Goal: Task Accomplishment & Management: Use online tool/utility

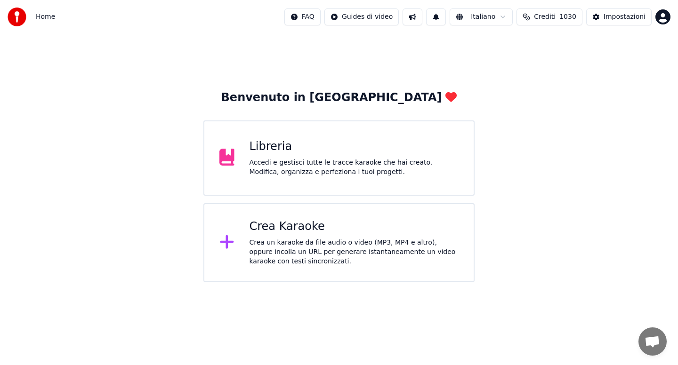
click at [314, 170] on div "Accedi e gestisci tutte le tracce karaoke che hai creato. Modifica, organizza e…" at bounding box center [355, 167] width 210 height 19
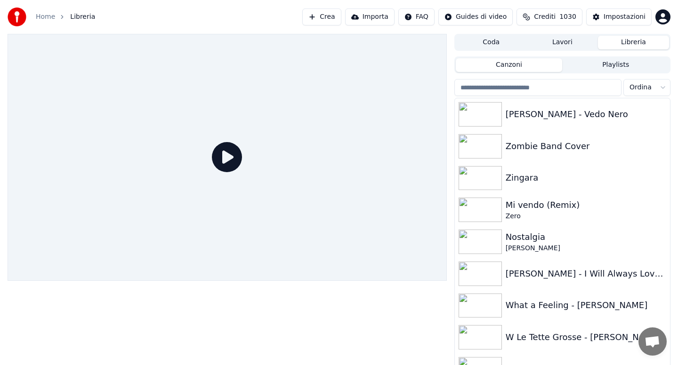
click at [566, 44] on button "Lavori" at bounding box center [562, 43] width 71 height 14
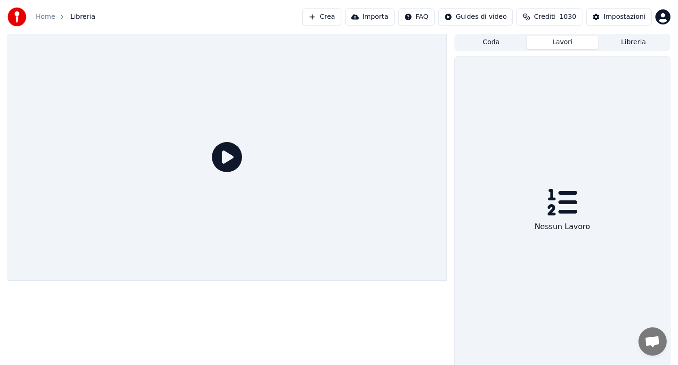
click at [566, 44] on button "Lavori" at bounding box center [562, 43] width 71 height 14
click at [636, 45] on button "Libreria" at bounding box center [633, 43] width 71 height 14
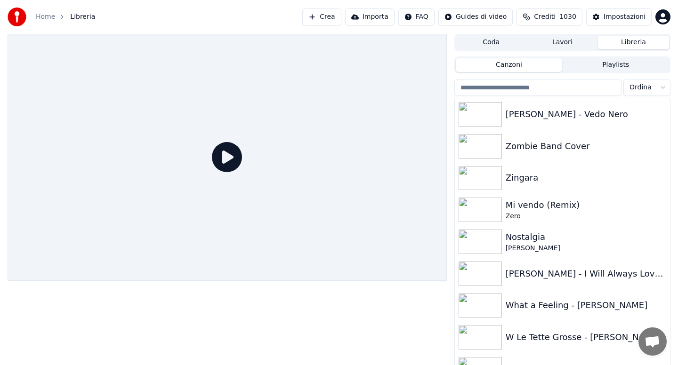
click at [536, 87] on input "search" at bounding box center [537, 87] width 167 height 17
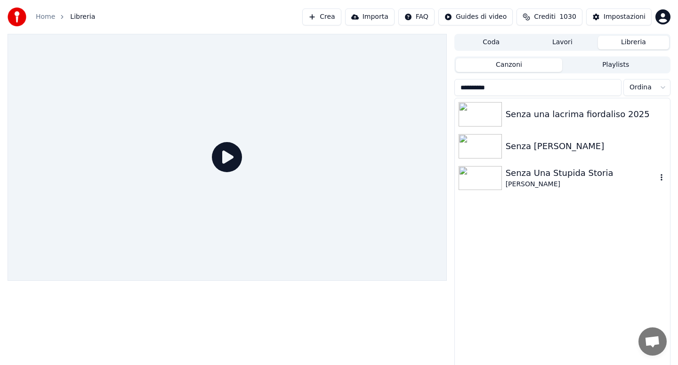
type input "*********"
click at [562, 174] on div "Senza Una Stupida Storia" at bounding box center [581, 173] width 151 height 13
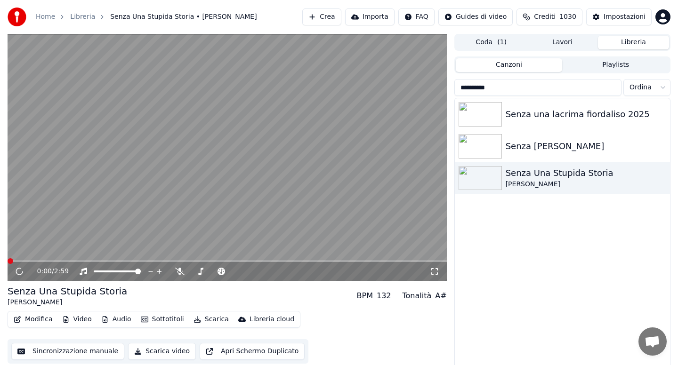
click at [122, 318] on button "Audio" at bounding box center [116, 319] width 38 height 13
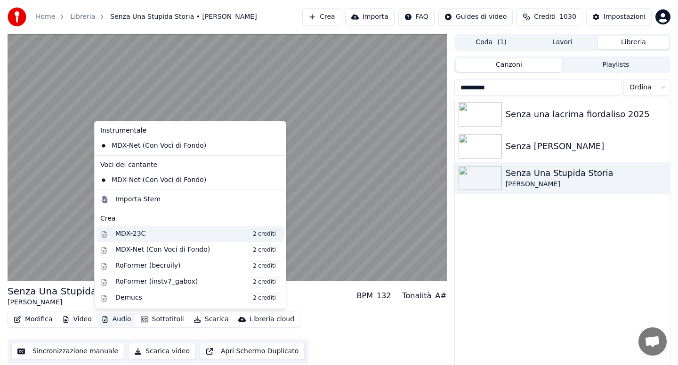
click at [138, 234] on div "MDX-23C 2 crediti" at bounding box center [197, 234] width 165 height 10
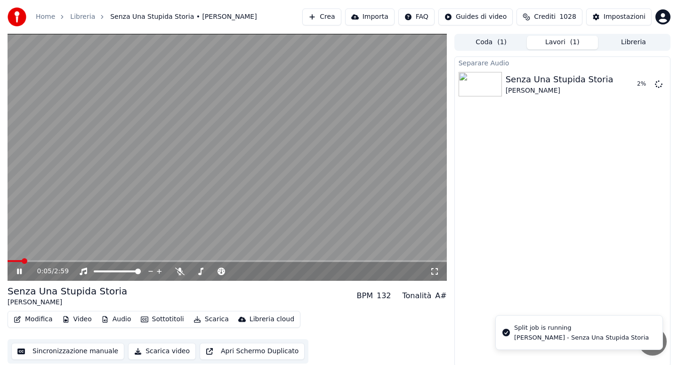
click at [177, 271] on icon at bounding box center [179, 272] width 9 height 8
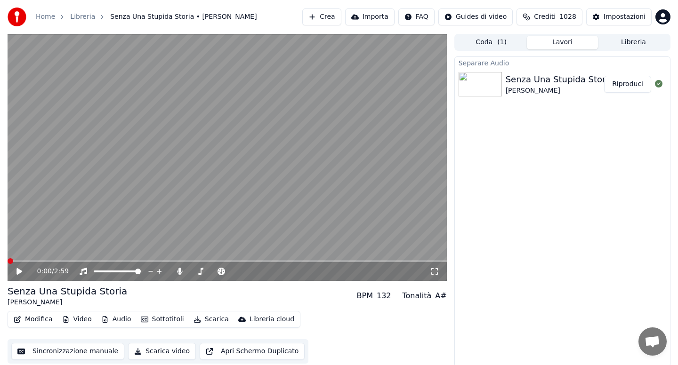
click at [117, 321] on button "Audio" at bounding box center [116, 319] width 38 height 13
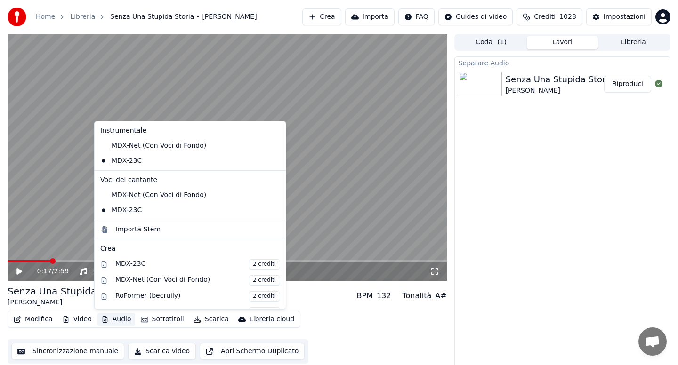
scroll to position [126, 0]
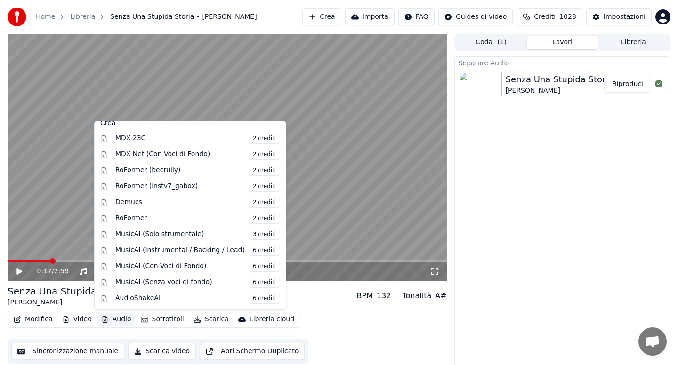
click at [14, 261] on span at bounding box center [29, 261] width 43 height 2
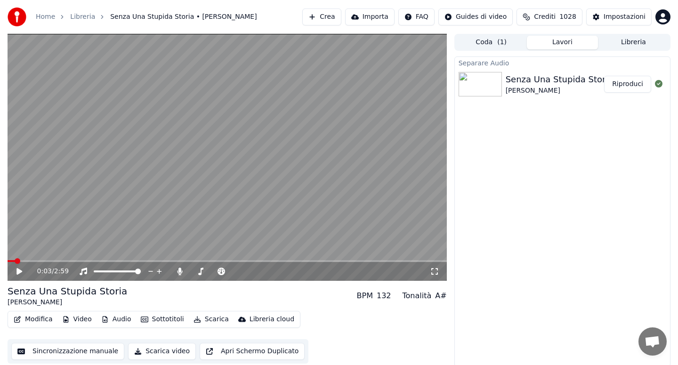
click at [18, 273] on icon at bounding box center [19, 271] width 6 height 7
click at [179, 274] on icon at bounding box center [179, 272] width 5 height 8
click at [179, 274] on icon at bounding box center [179, 272] width 9 height 8
click at [179, 274] on icon at bounding box center [179, 272] width 5 height 8
click at [179, 274] on icon at bounding box center [179, 272] width 9 height 8
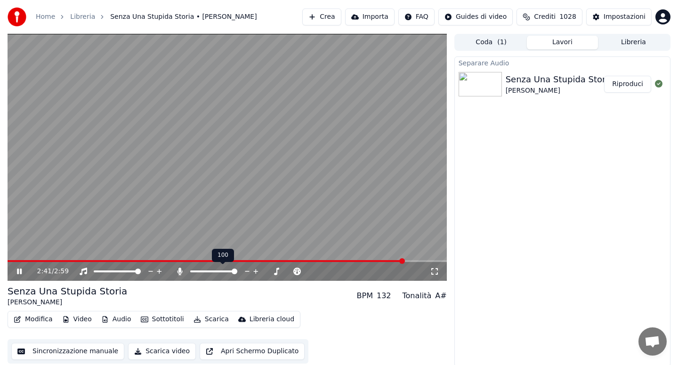
click at [179, 274] on icon at bounding box center [179, 272] width 5 height 8
click at [179, 274] on icon at bounding box center [179, 272] width 9 height 8
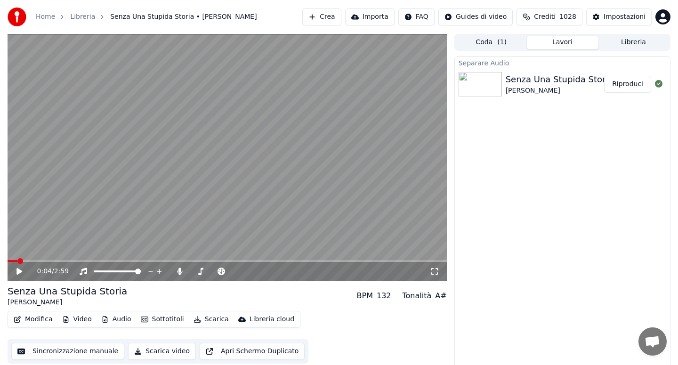
click at [17, 260] on span at bounding box center [13, 261] width 10 height 2
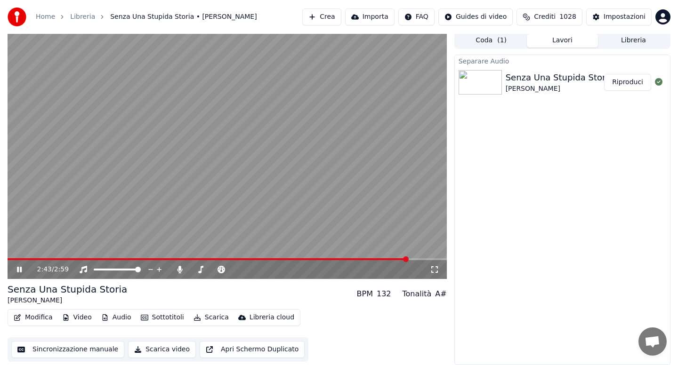
click at [16, 258] on span at bounding box center [208, 259] width 401 height 2
click at [17, 273] on icon at bounding box center [26, 270] width 22 height 8
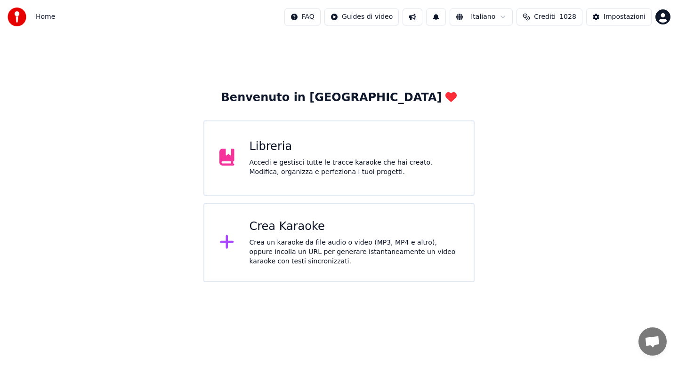
click at [357, 166] on div "Accedi e gestisci tutte le tracce karaoke che hai creato. Modifica, organizza e…" at bounding box center [355, 167] width 210 height 19
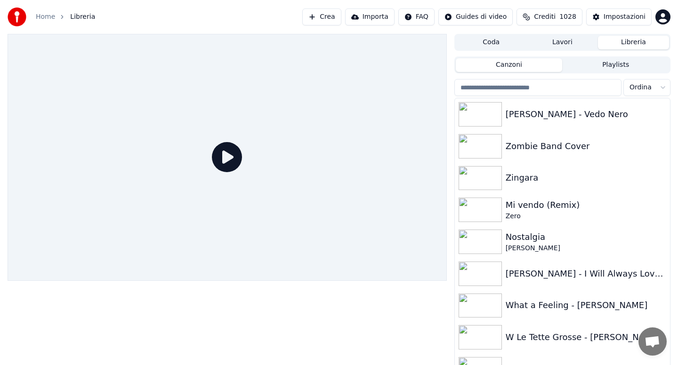
click at [484, 86] on input "search" at bounding box center [537, 87] width 167 height 17
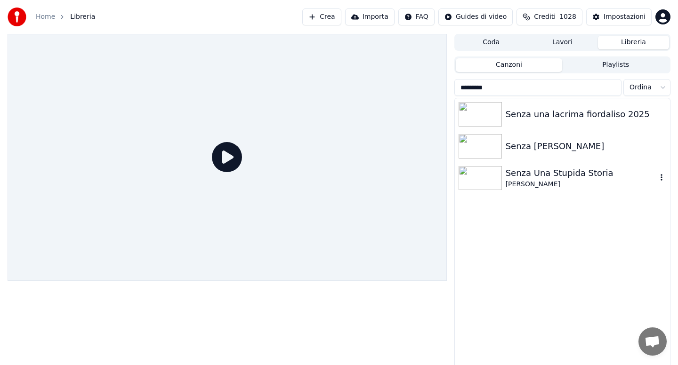
type input "*********"
click at [528, 174] on div "Senza Una Stupida Storia" at bounding box center [581, 173] width 151 height 13
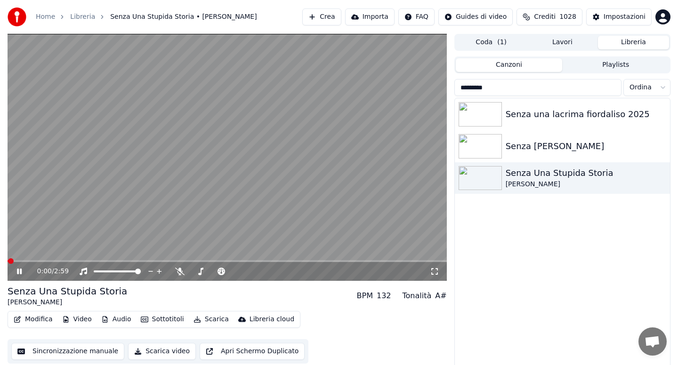
click at [124, 318] on button "Audio" at bounding box center [116, 319] width 38 height 13
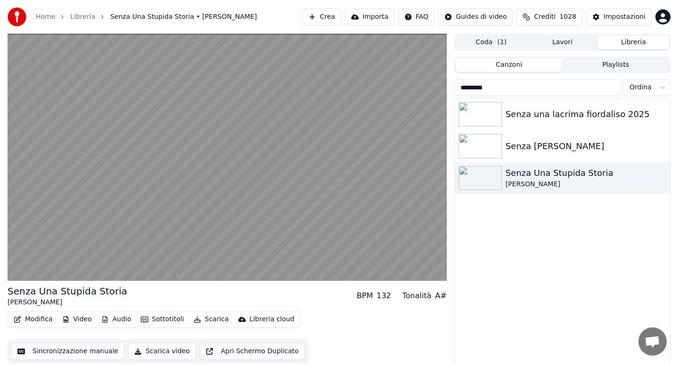
click at [304, 292] on div "Senza Una Stupida Storia [PERSON_NAME] BPM 132 Tonalità A#" at bounding box center [227, 296] width 439 height 23
click at [120, 320] on button "Audio" at bounding box center [116, 319] width 38 height 13
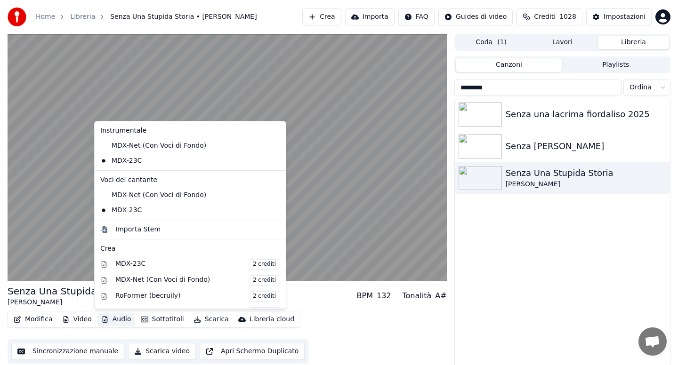
click at [120, 320] on button "Audio" at bounding box center [116, 319] width 38 height 13
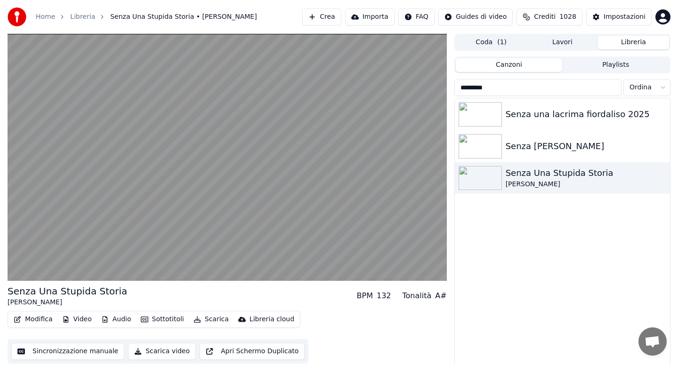
click at [210, 321] on button "Scarica" at bounding box center [211, 319] width 43 height 13
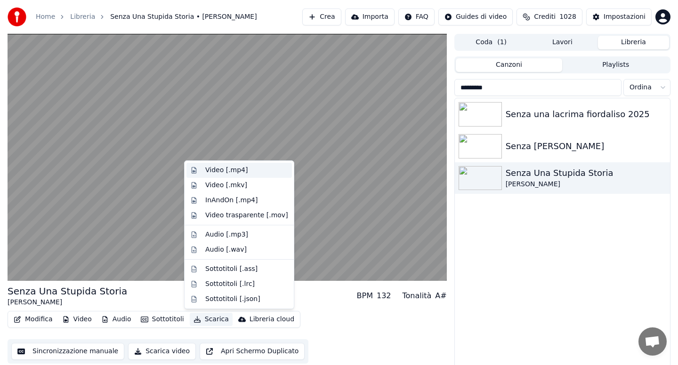
click at [221, 170] on div "Video [.mp4]" at bounding box center [226, 170] width 42 height 9
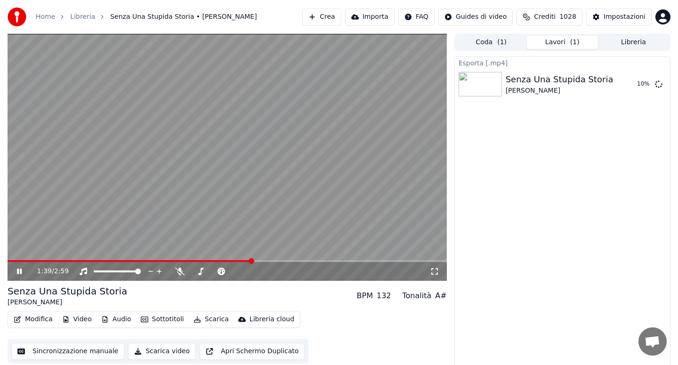
click at [219, 262] on div "1:39 / 2:59" at bounding box center [227, 271] width 439 height 19
click at [219, 261] on span at bounding box center [130, 261] width 244 height 2
click at [178, 274] on icon at bounding box center [179, 272] width 9 height 8
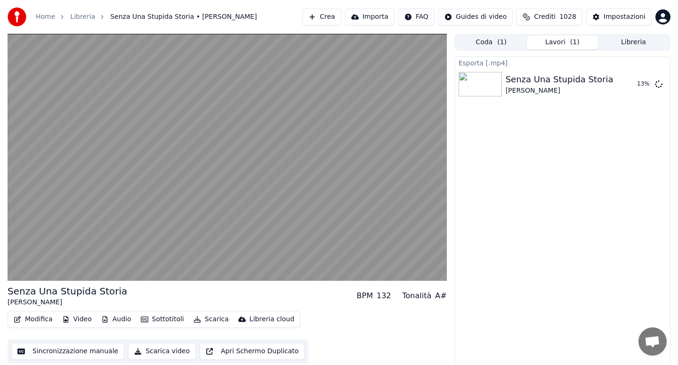
click at [36, 320] on button "Modifica" at bounding box center [33, 319] width 47 height 13
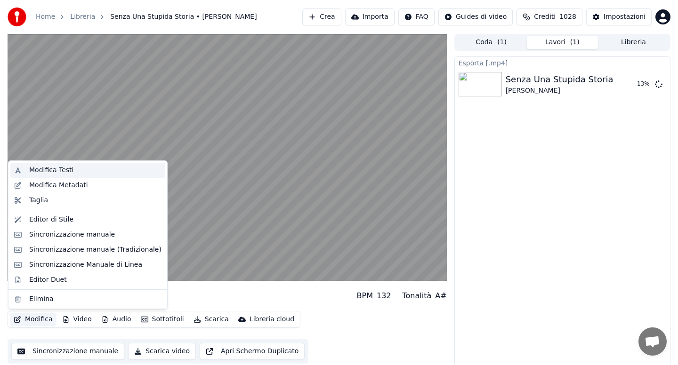
click at [74, 171] on div "Modifica Testi" at bounding box center [95, 170] width 132 height 9
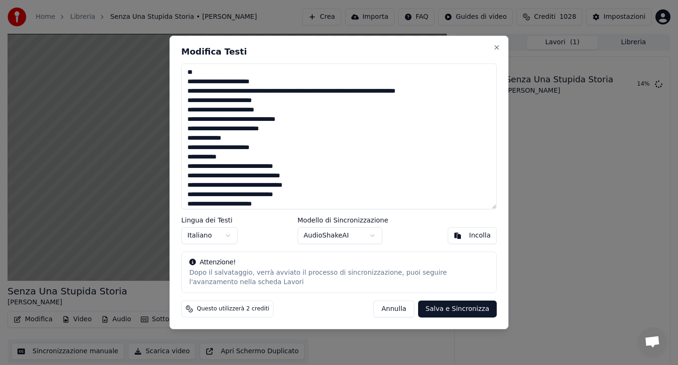
click at [186, 81] on textarea at bounding box center [338, 137] width 315 height 146
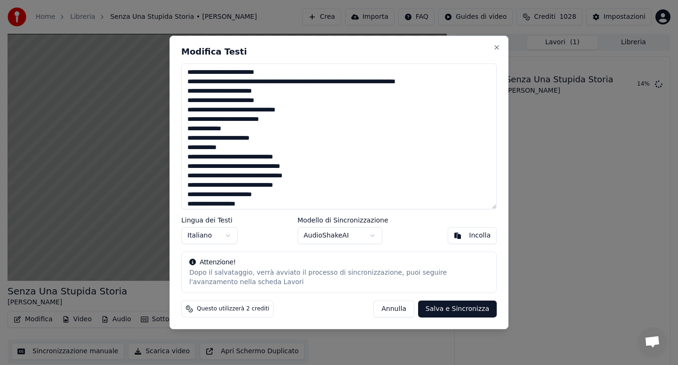
type textarea "**********"
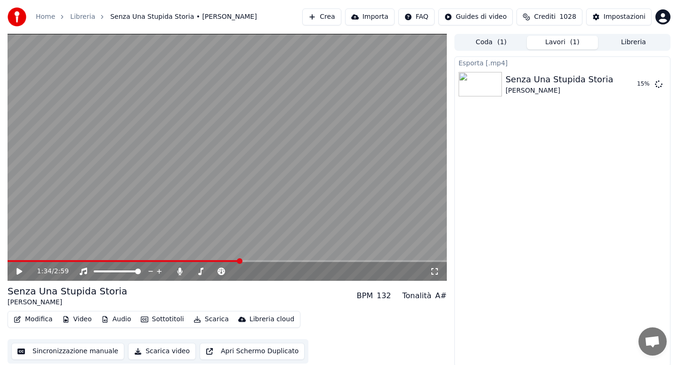
scroll to position [2, 0]
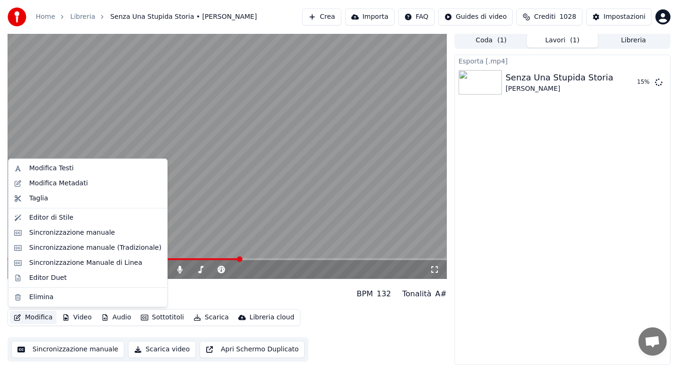
click at [39, 318] on button "Modifica" at bounding box center [33, 317] width 47 height 13
click at [54, 170] on div "Modifica Testi" at bounding box center [51, 168] width 44 height 9
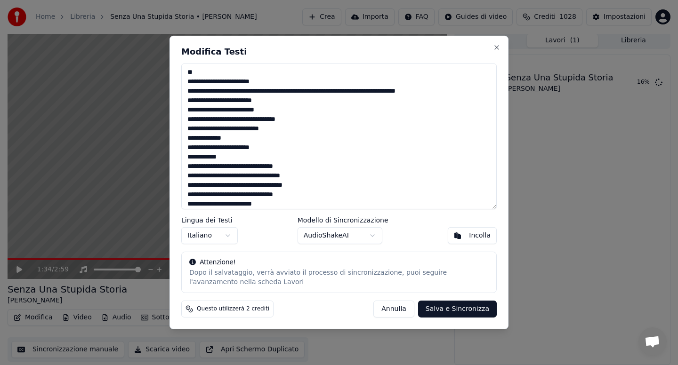
click at [186, 81] on textarea at bounding box center [338, 137] width 315 height 146
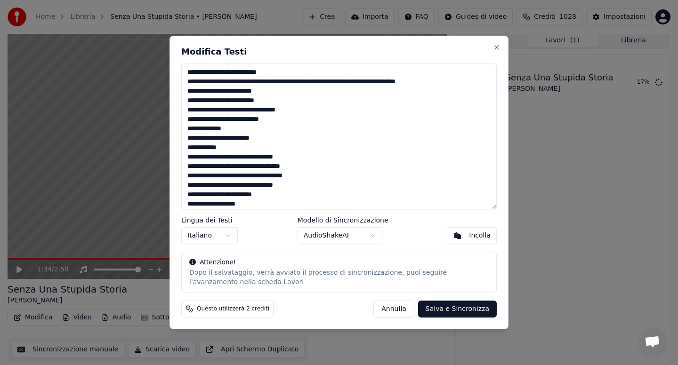
click at [276, 81] on textarea at bounding box center [338, 137] width 315 height 146
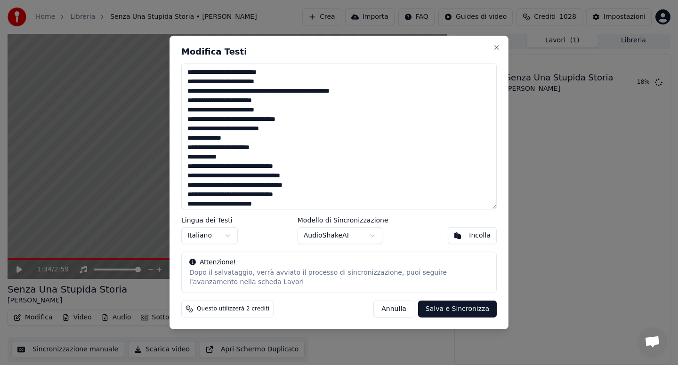
click at [281, 95] on textarea at bounding box center [338, 137] width 315 height 146
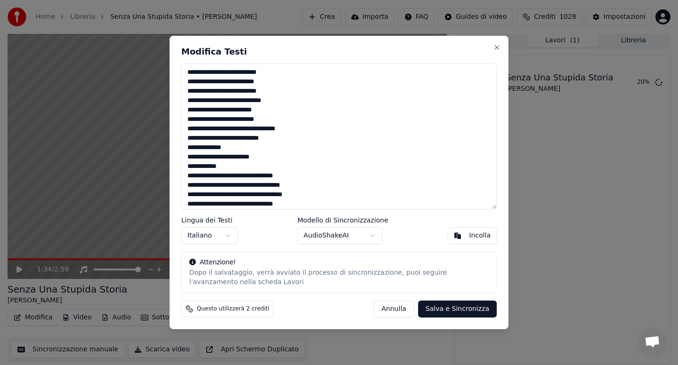
click at [245, 166] on textarea at bounding box center [338, 137] width 315 height 146
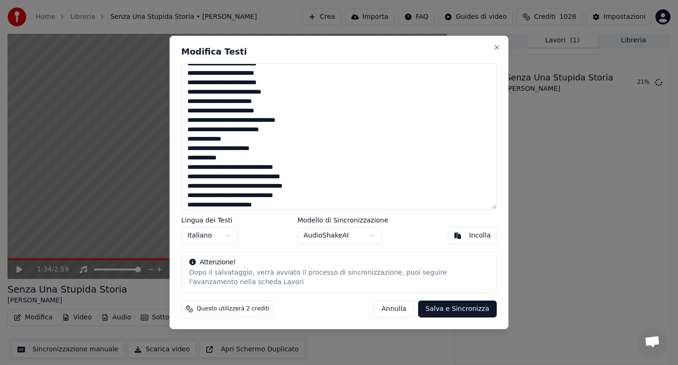
scroll to position [86, 0]
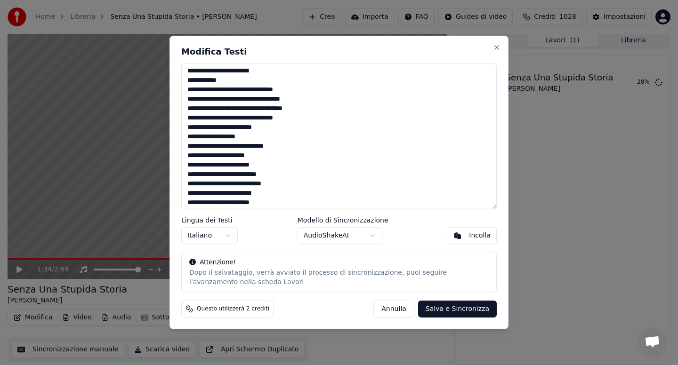
click at [284, 185] on textarea at bounding box center [338, 137] width 315 height 146
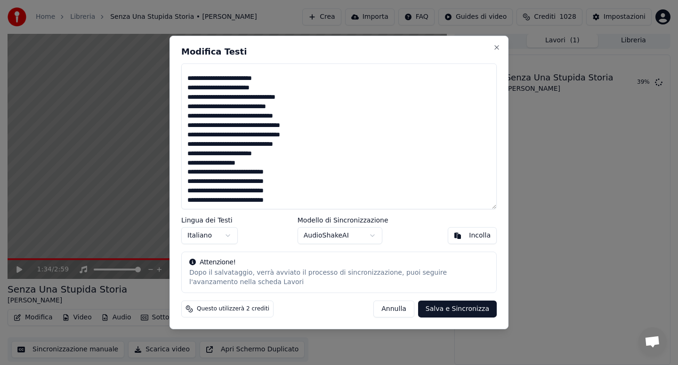
click at [343, 137] on textarea at bounding box center [338, 137] width 315 height 146
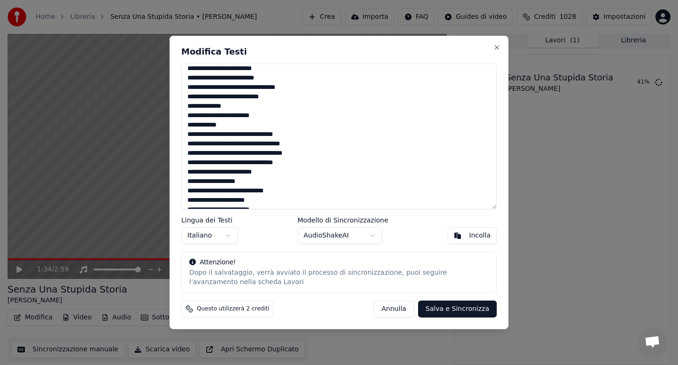
scroll to position [0, 0]
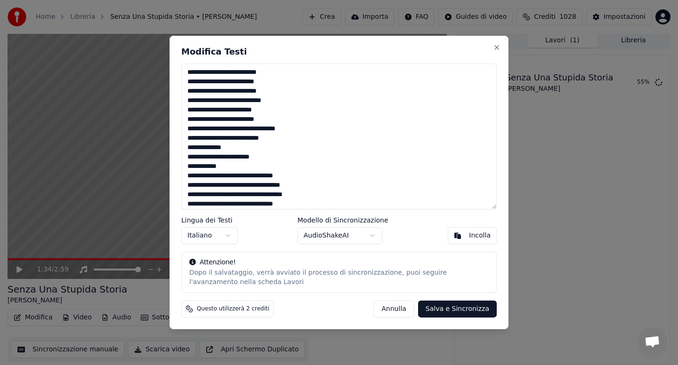
click at [302, 177] on textarea at bounding box center [338, 137] width 315 height 146
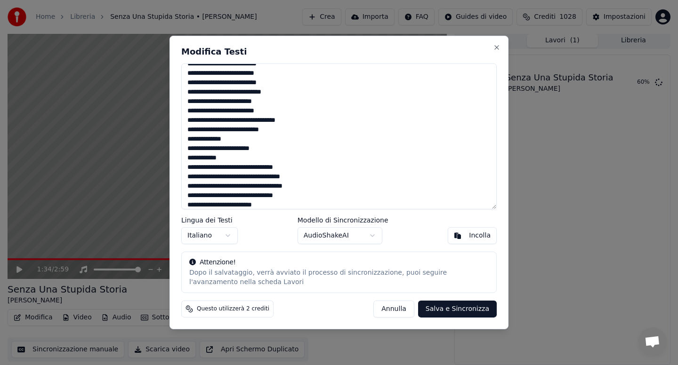
click at [306, 194] on textarea at bounding box center [338, 137] width 315 height 146
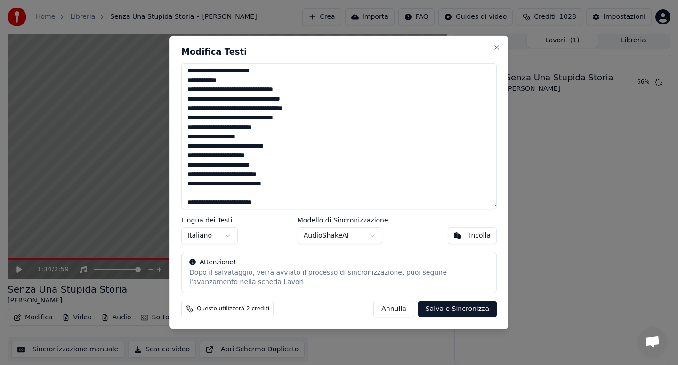
click at [269, 157] on textarea at bounding box center [338, 137] width 315 height 146
click at [209, 193] on textarea at bounding box center [338, 137] width 315 height 146
click at [232, 184] on textarea at bounding box center [338, 137] width 315 height 146
click at [221, 194] on textarea at bounding box center [338, 137] width 315 height 146
click at [298, 197] on textarea at bounding box center [338, 137] width 315 height 146
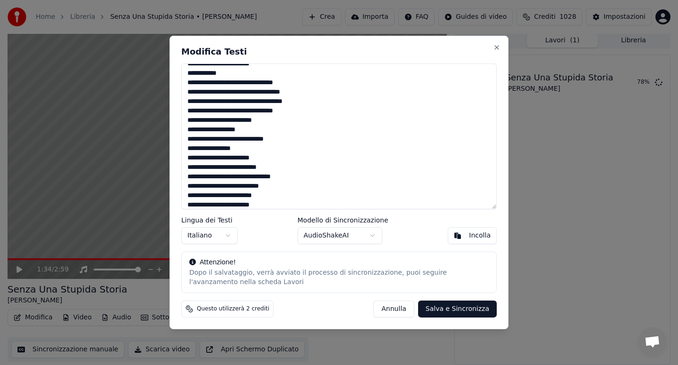
scroll to position [171, 0]
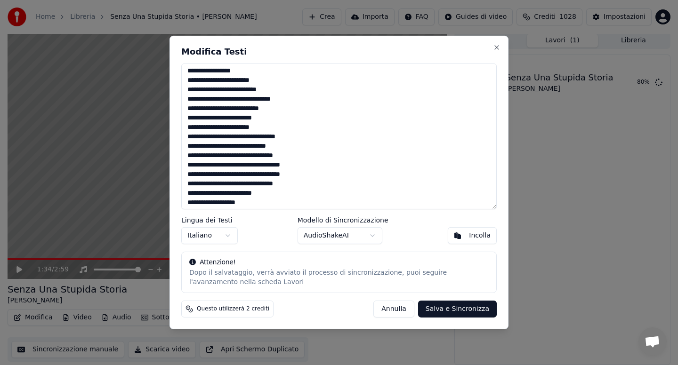
type textarea "**********"
click at [439, 306] on button "Salva e Sincronizza" at bounding box center [457, 309] width 79 height 17
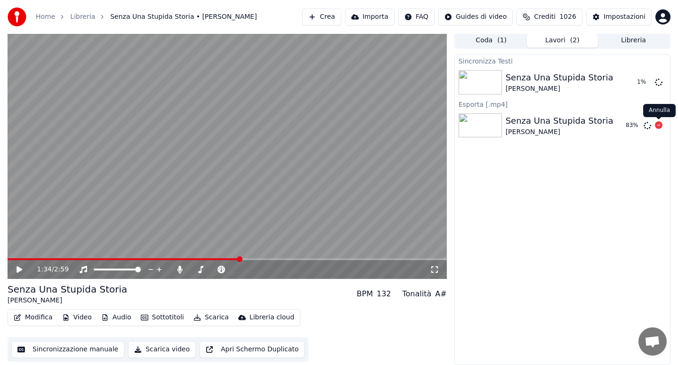
click at [659, 126] on icon at bounding box center [659, 125] width 8 height 8
click at [135, 258] on span at bounding box center [146, 259] width 276 height 2
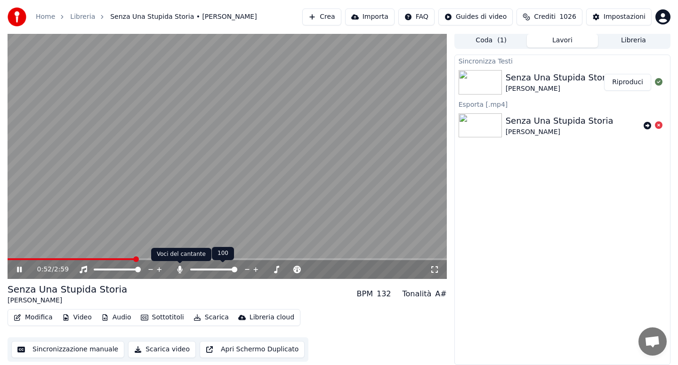
click at [180, 269] on icon at bounding box center [179, 270] width 5 height 8
click at [233, 259] on span at bounding box center [121, 259] width 226 height 2
click at [36, 317] on button "Modifica" at bounding box center [33, 317] width 47 height 13
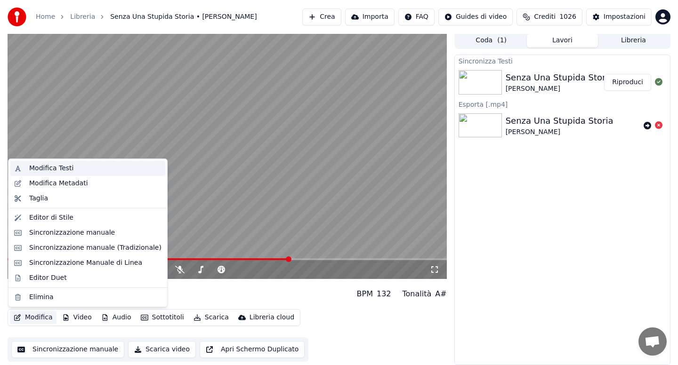
click at [61, 169] on div "Modifica Testi" at bounding box center [51, 168] width 44 height 9
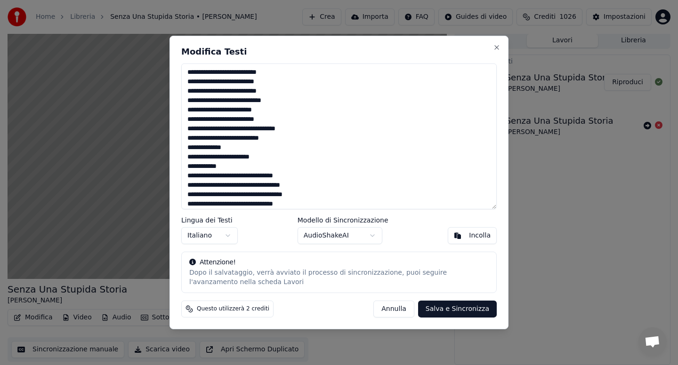
click at [274, 151] on textarea at bounding box center [338, 137] width 315 height 146
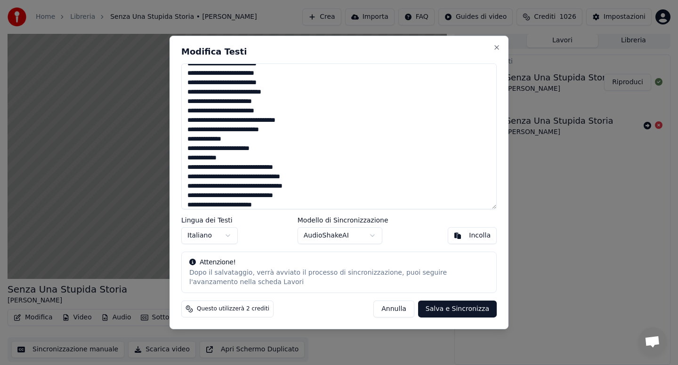
scroll to position [86, 0]
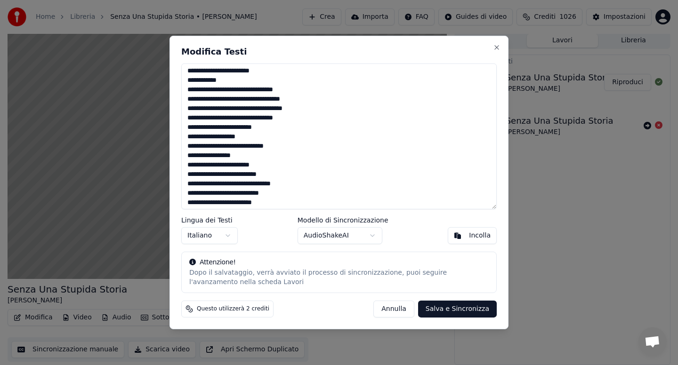
click at [235, 194] on textarea at bounding box center [338, 137] width 315 height 146
type textarea "**********"
click at [457, 306] on button "Salva e Sincronizza" at bounding box center [457, 309] width 79 height 17
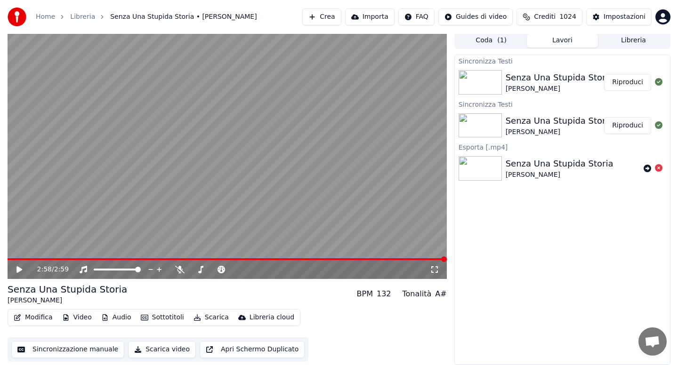
click at [628, 83] on button "Riproduci" at bounding box center [627, 82] width 47 height 17
